Goal: Register for event/course

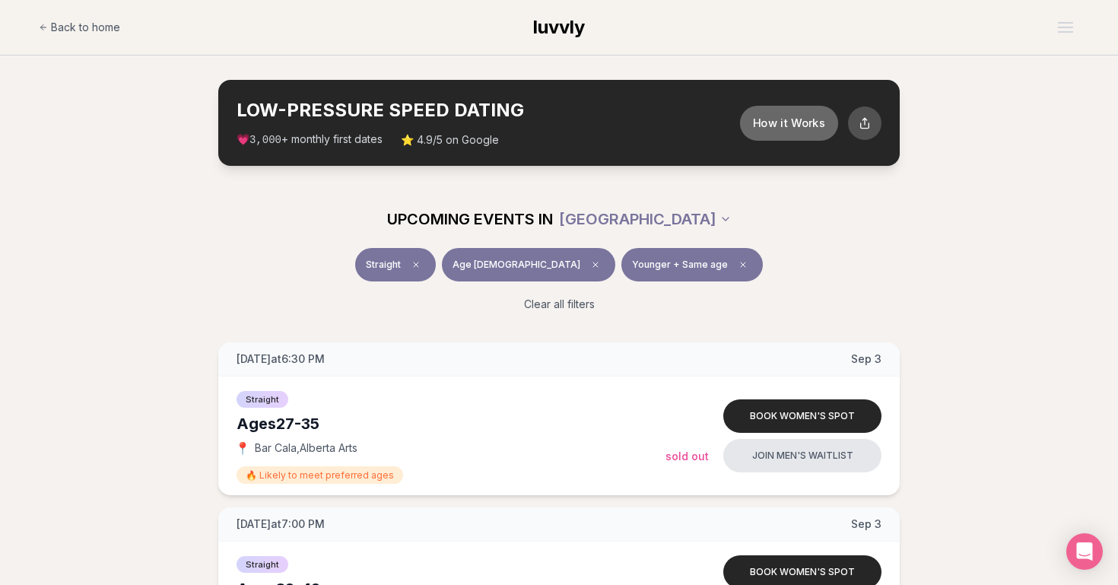
click at [760, 133] on button "How it Works" at bounding box center [789, 122] width 98 height 35
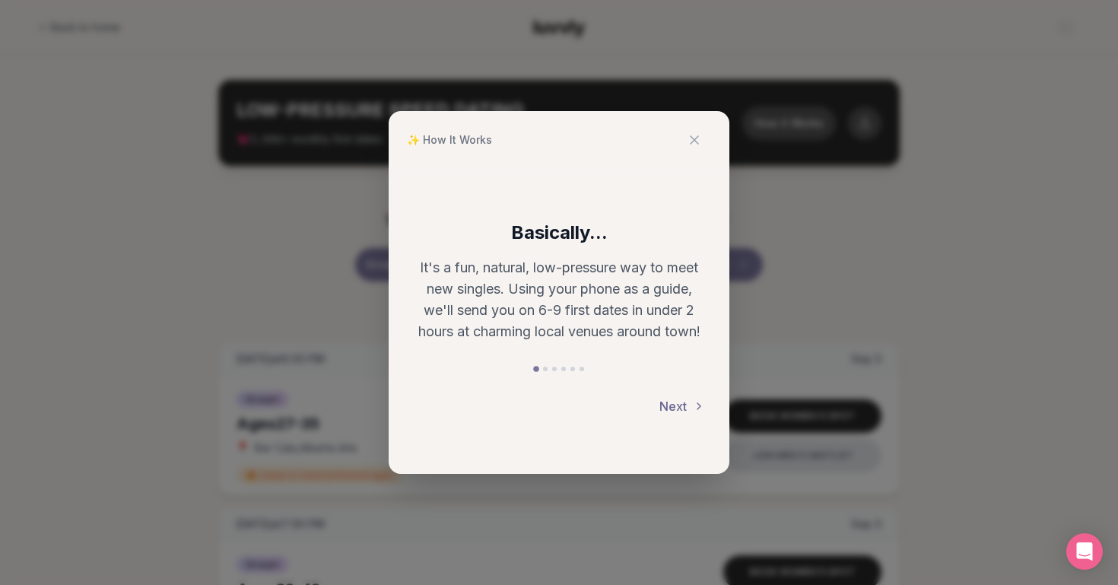
click at [674, 409] on button "Next" at bounding box center [682, 405] width 46 height 33
click at [675, 407] on button "Next" at bounding box center [682, 405] width 46 height 33
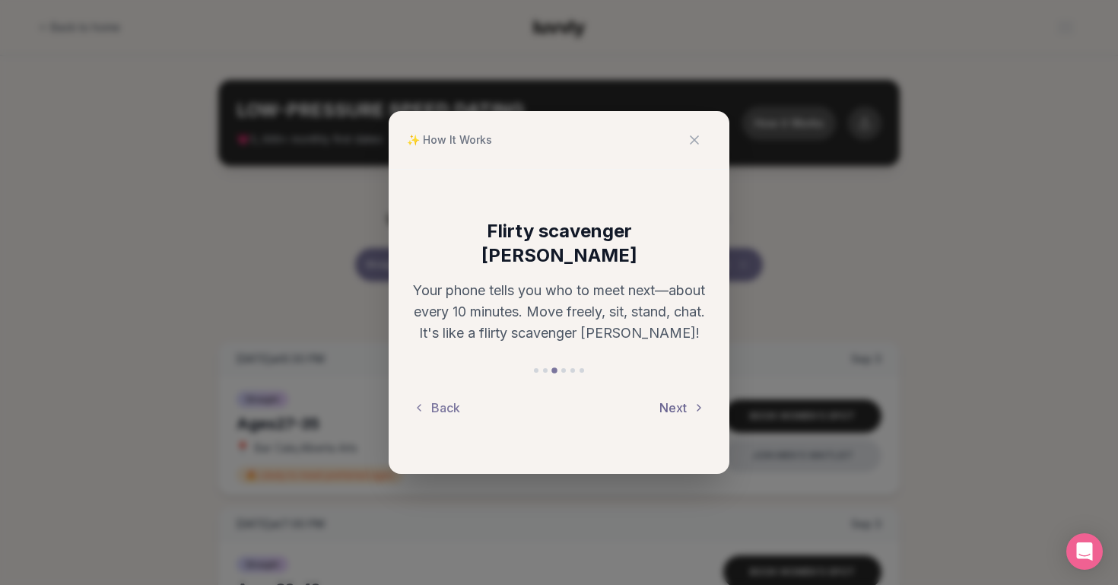
click at [677, 398] on button "Next" at bounding box center [682, 407] width 46 height 33
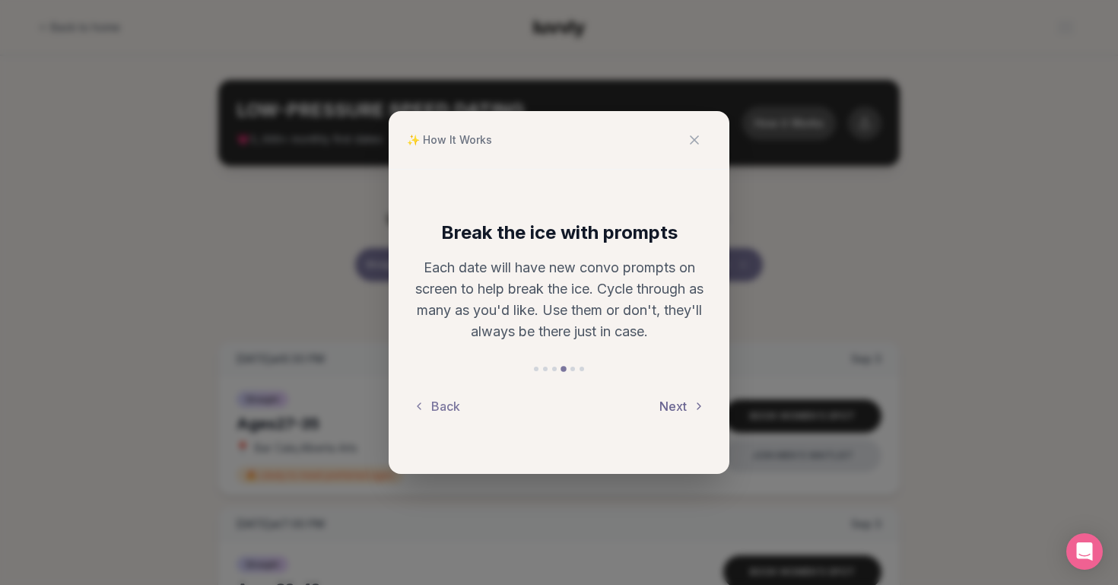
click at [677, 398] on button "Next" at bounding box center [682, 405] width 46 height 33
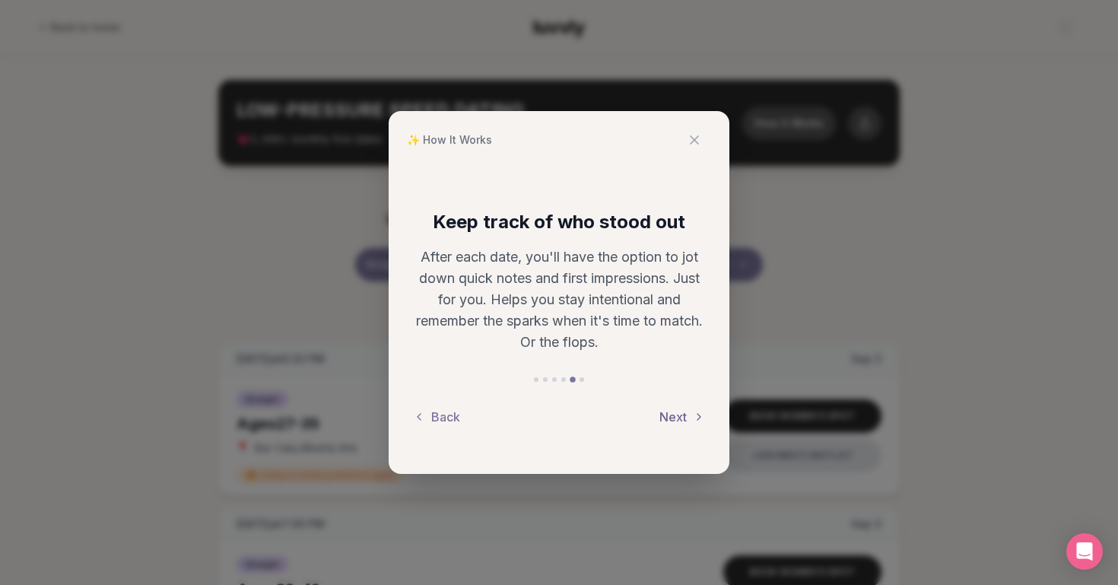
click at [677, 398] on div "Keep track of who stood out After each date, you'll have the option to jot down…" at bounding box center [559, 322] width 341 height 304
click at [677, 408] on button "Next" at bounding box center [682, 416] width 46 height 33
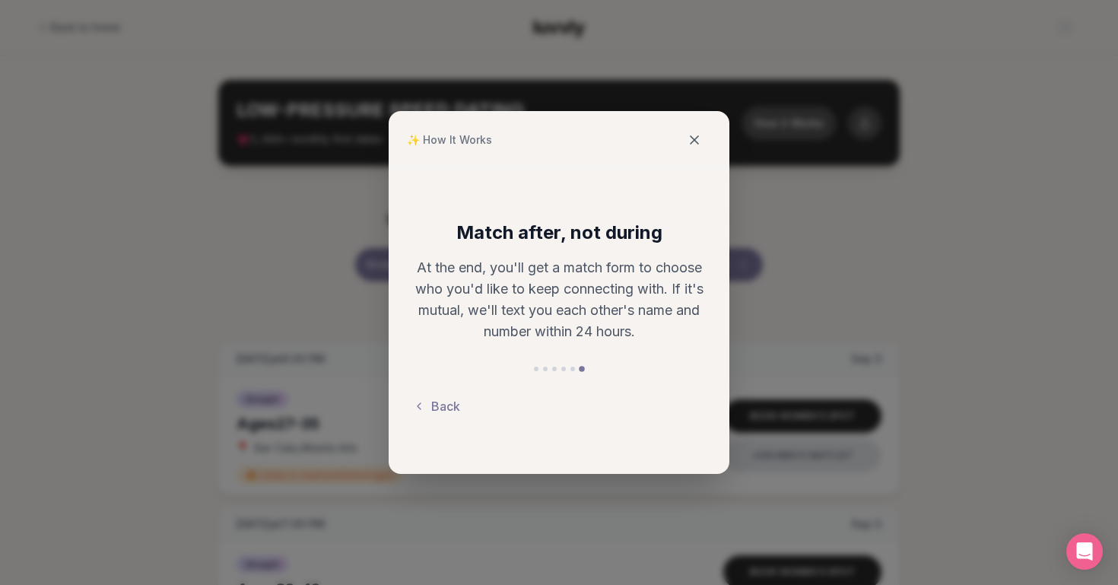
click at [698, 138] on icon at bounding box center [694, 139] width 15 height 15
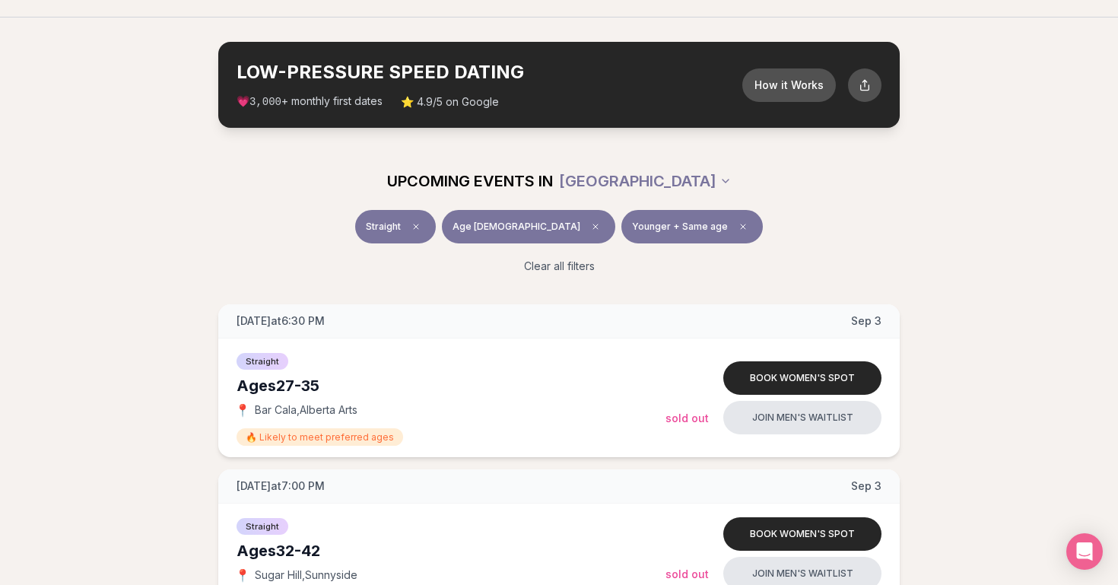
scroll to position [44, 0]
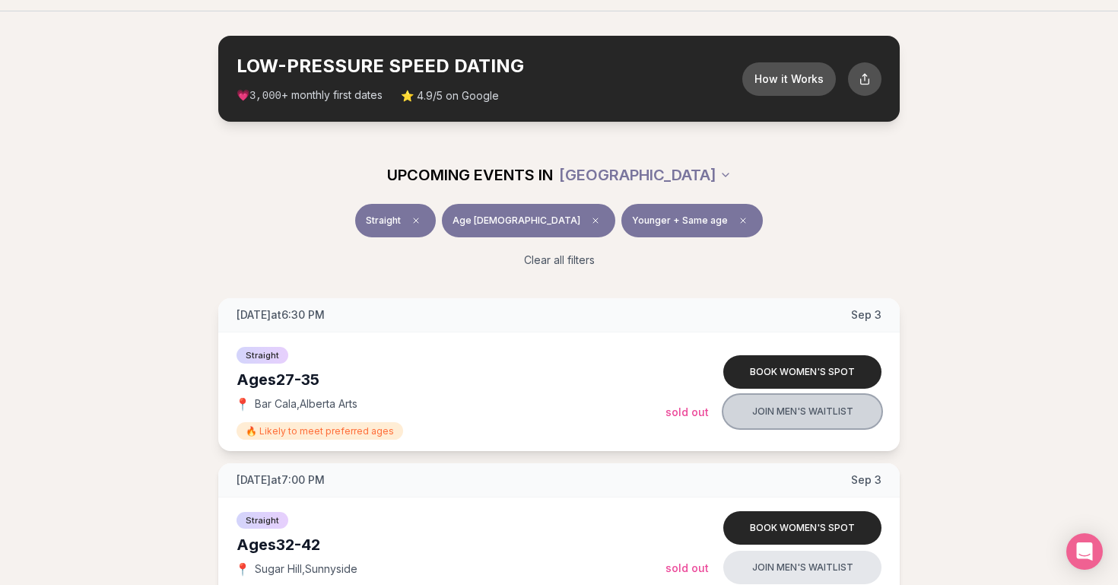
click at [739, 404] on button "Join men's waitlist" at bounding box center [802, 411] width 158 height 33
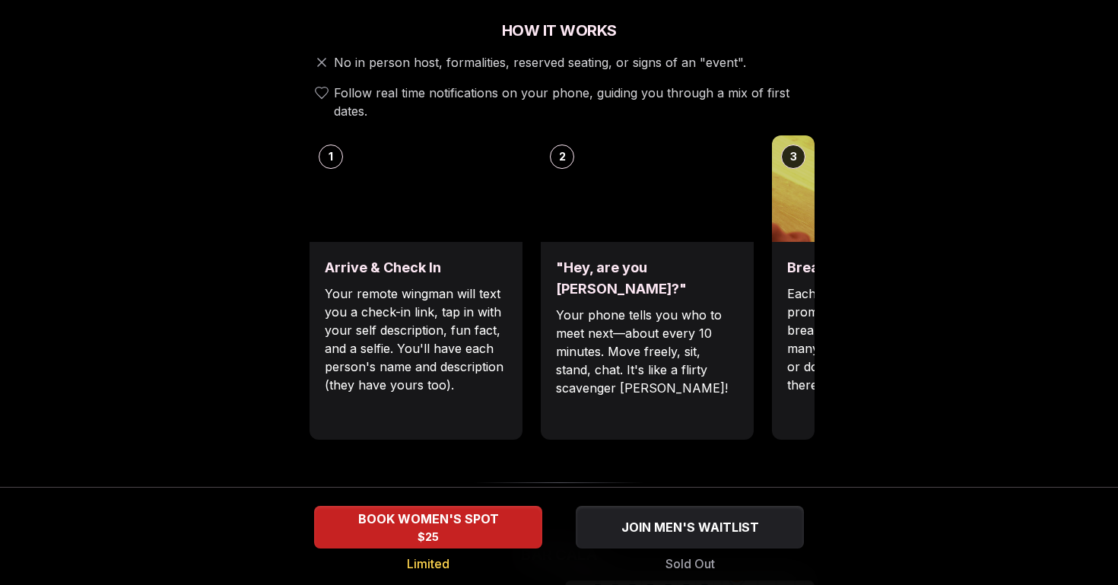
scroll to position [554, 0]
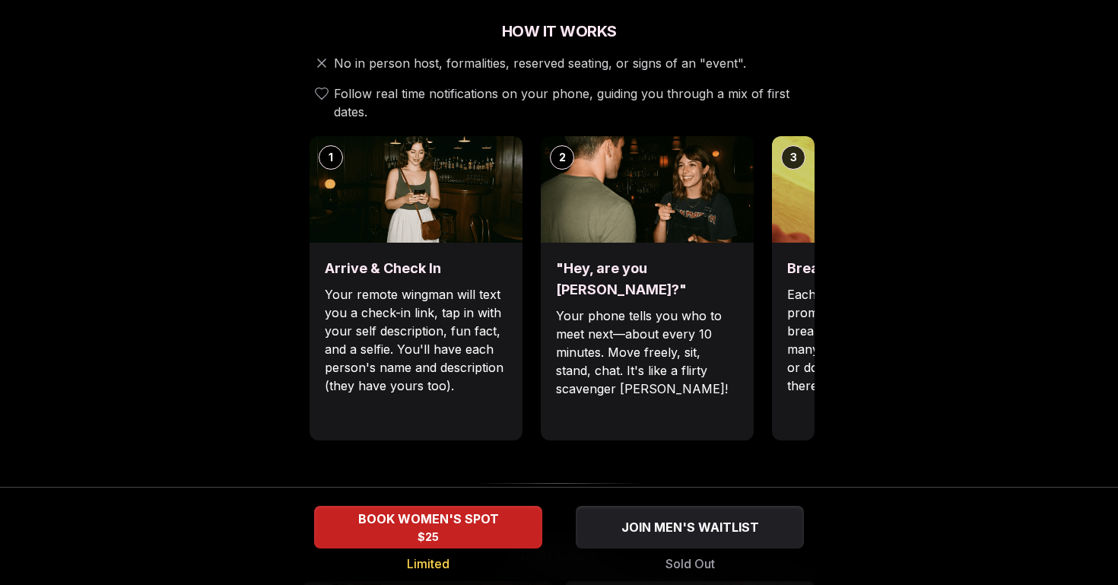
click at [801, 325] on p "Each date will have new convo prompts on screen to help break the ice. Cycle th…" at bounding box center [878, 339] width 182 height 109
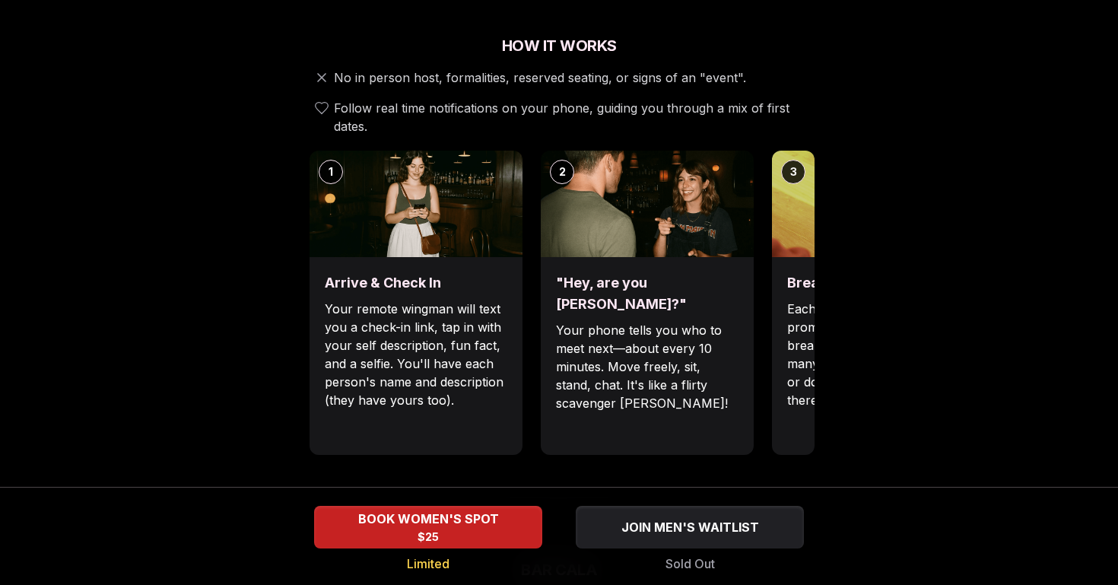
scroll to position [534, 0]
